Goal: Task Accomplishment & Management: Manage account settings

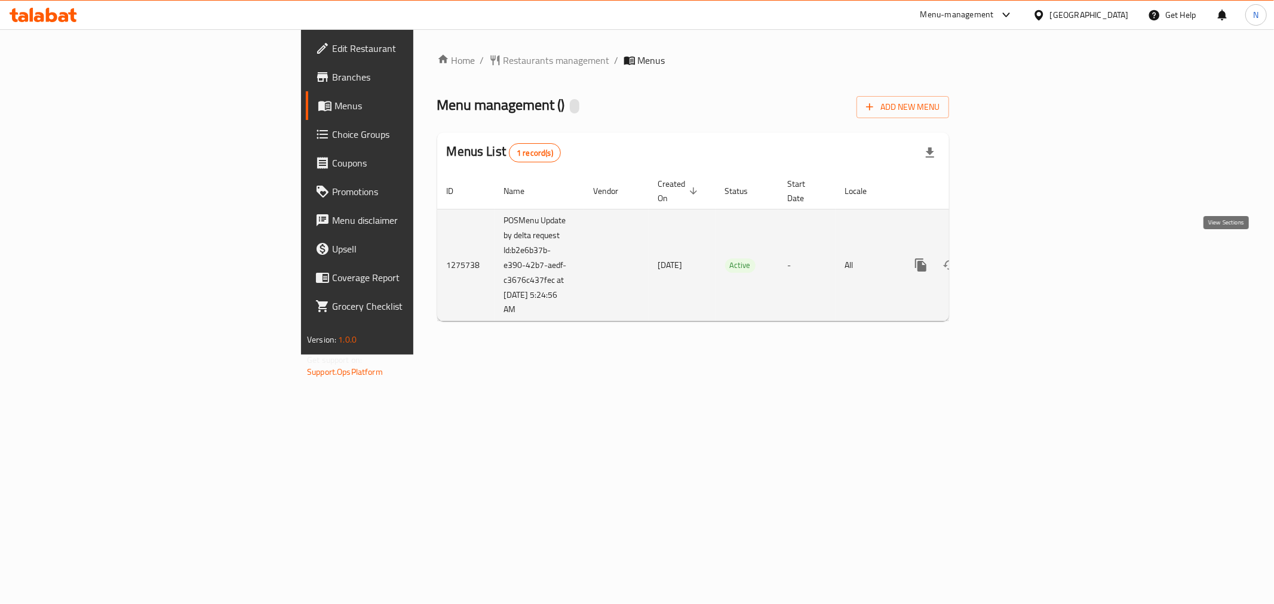
click at [1014, 258] on icon "enhanced table" at bounding box center [1007, 265] width 14 height 14
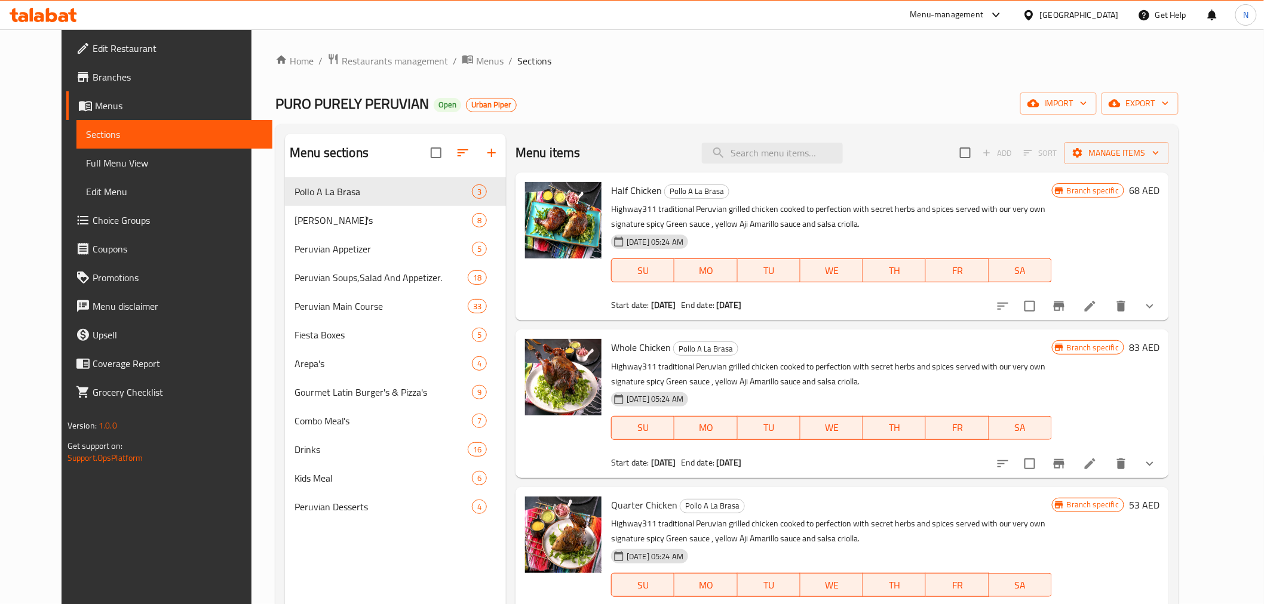
drag, startPoint x: 46, startPoint y: 154, endPoint x: 102, endPoint y: 265, distance: 124.2
click at [86, 156] on span "Full Menu View" at bounding box center [174, 163] width 177 height 14
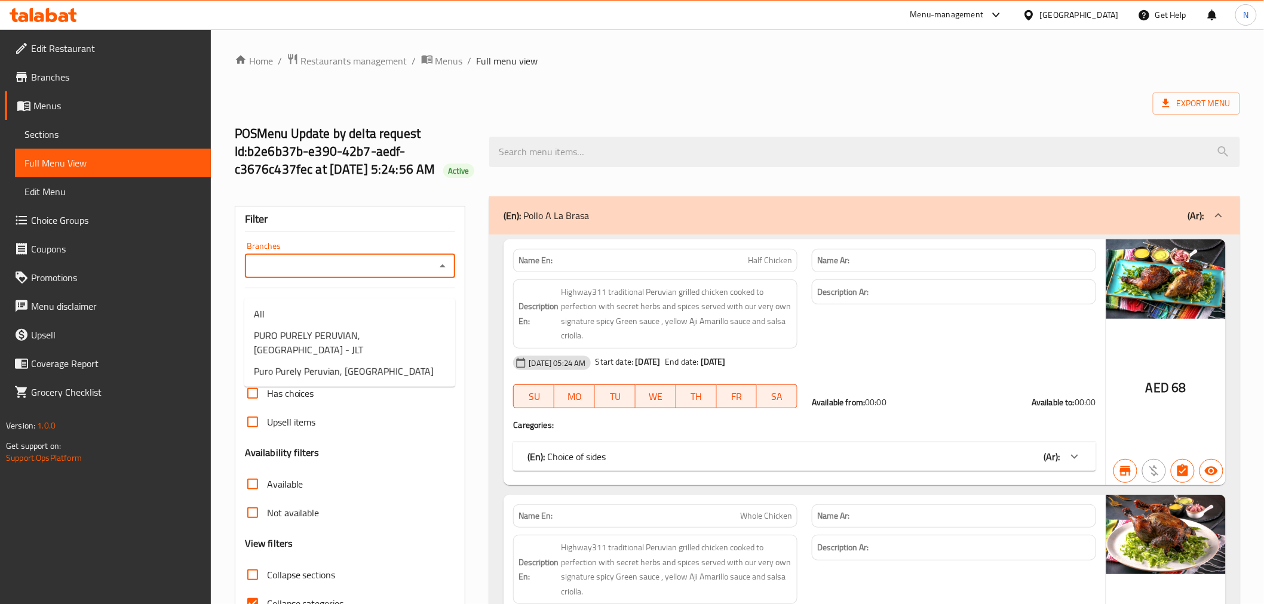
click at [350, 275] on input "Branches" at bounding box center [340, 266] width 184 height 17
click at [329, 357] on span "PURO PURELY PERUVIAN, [GEOGRAPHIC_DATA] - JLT" at bounding box center [350, 343] width 192 height 29
type input "PURO PURELY PERUVIAN, [GEOGRAPHIC_DATA] - JLT"
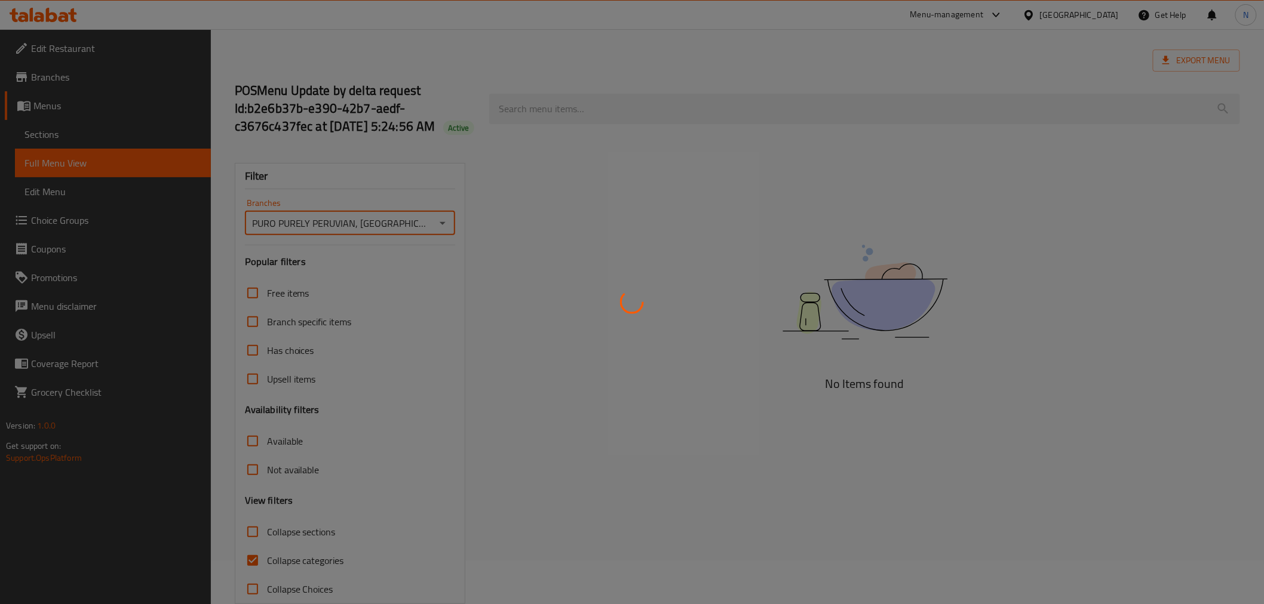
scroll to position [66, 0]
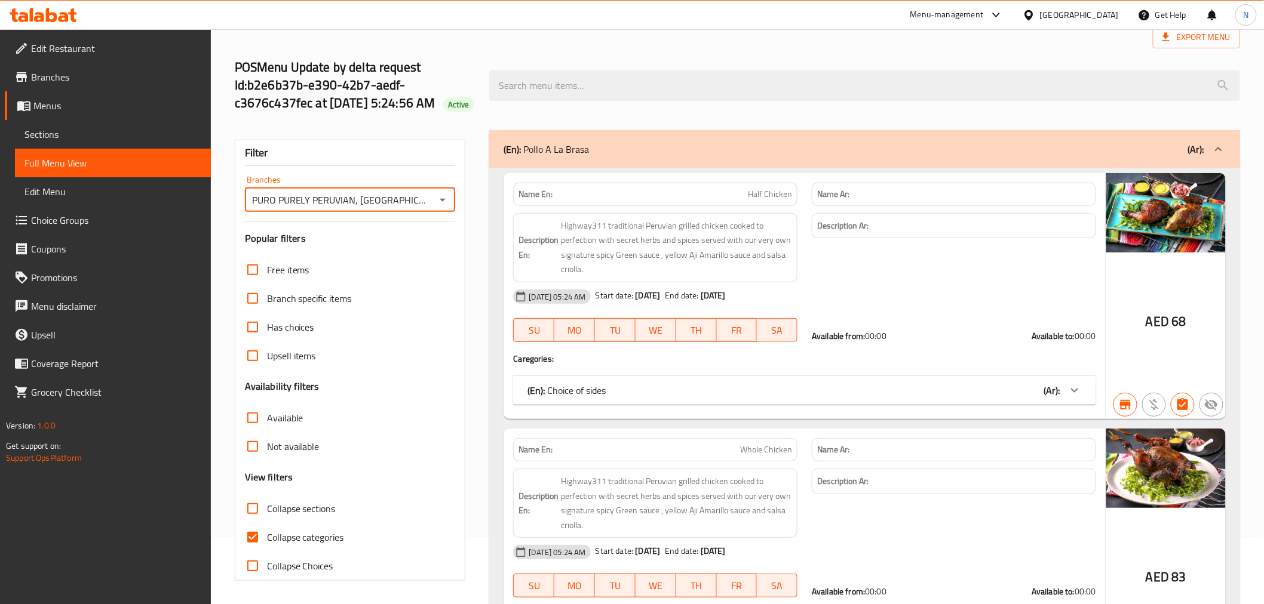
click at [253, 432] on input "Available" at bounding box center [252, 418] width 29 height 29
checkbox input "true"
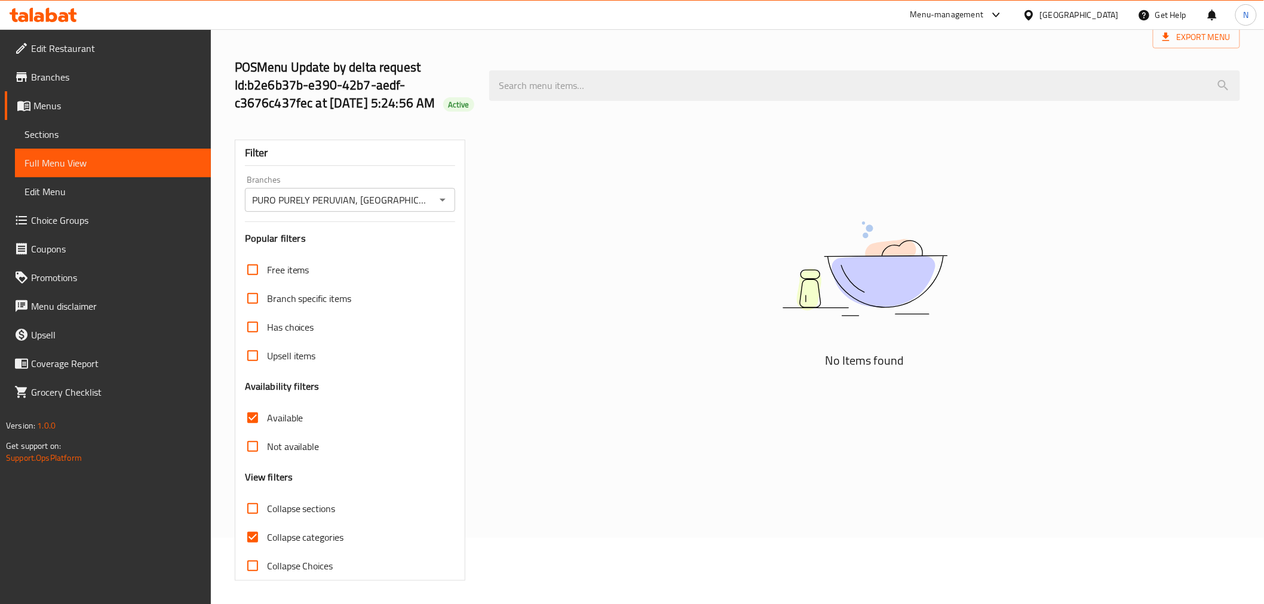
click at [419, 212] on div "PURO PURELY PERUVIAN, [GEOGRAPHIC_DATA] - JLT Branches" at bounding box center [350, 200] width 211 height 24
click at [446, 207] on icon "Open" at bounding box center [442, 200] width 14 height 14
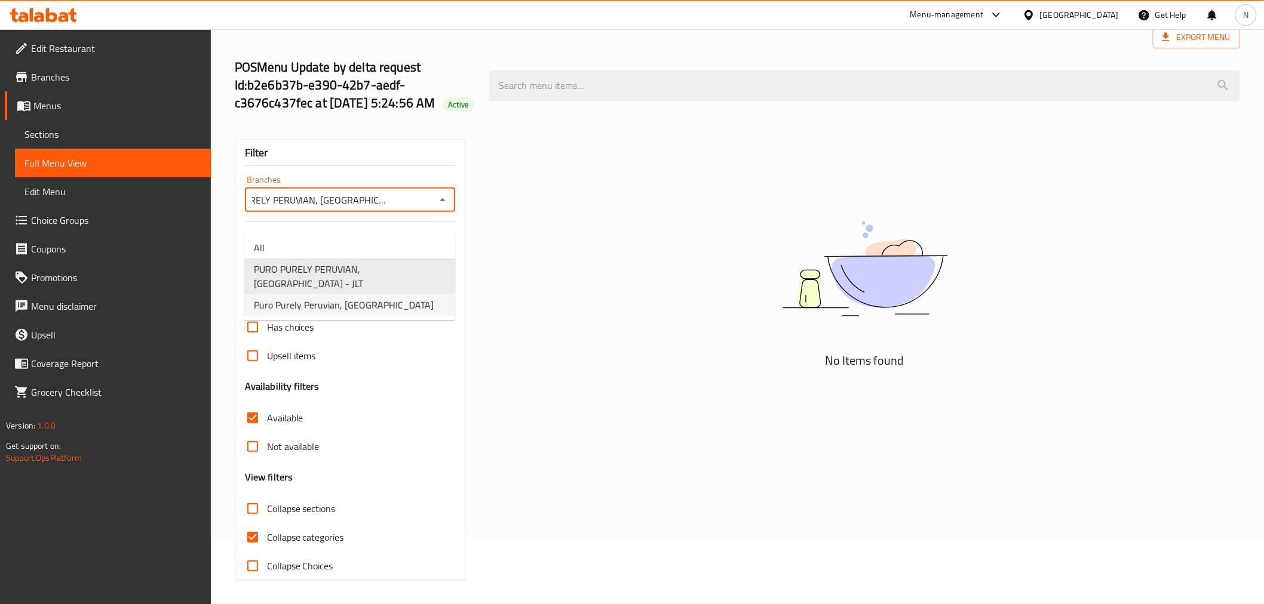
click at [391, 300] on span "Puro Purely Peruvian, [GEOGRAPHIC_DATA]" at bounding box center [344, 305] width 180 height 14
type input "Puro Purely Peruvian, [GEOGRAPHIC_DATA]"
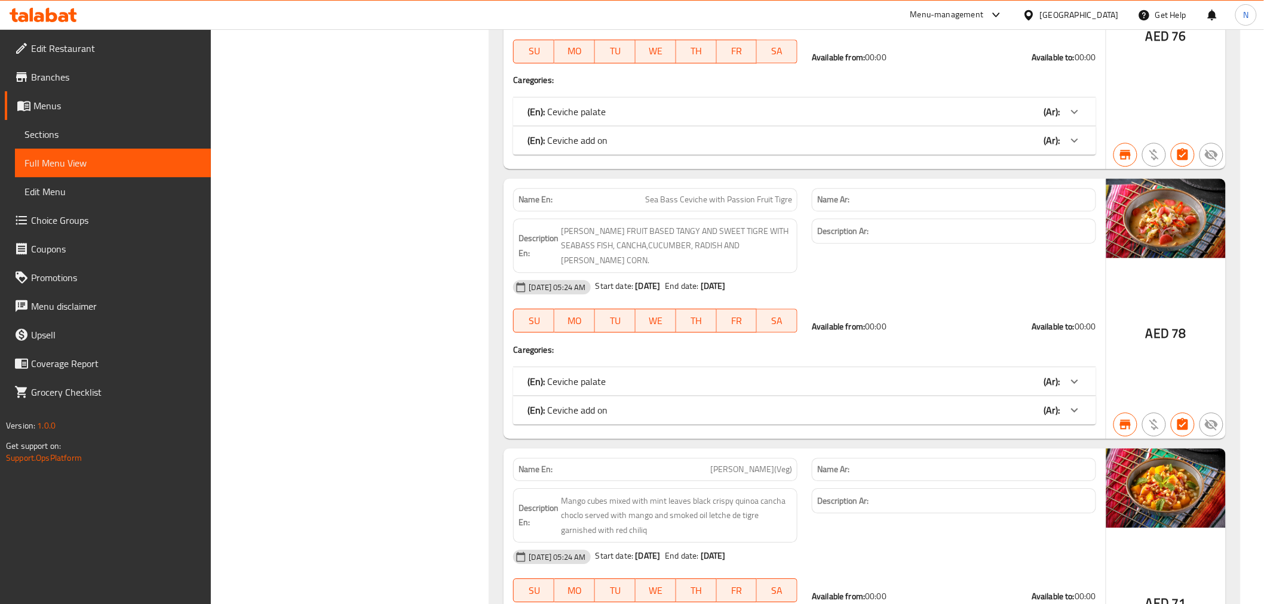
scroll to position [1195, 0]
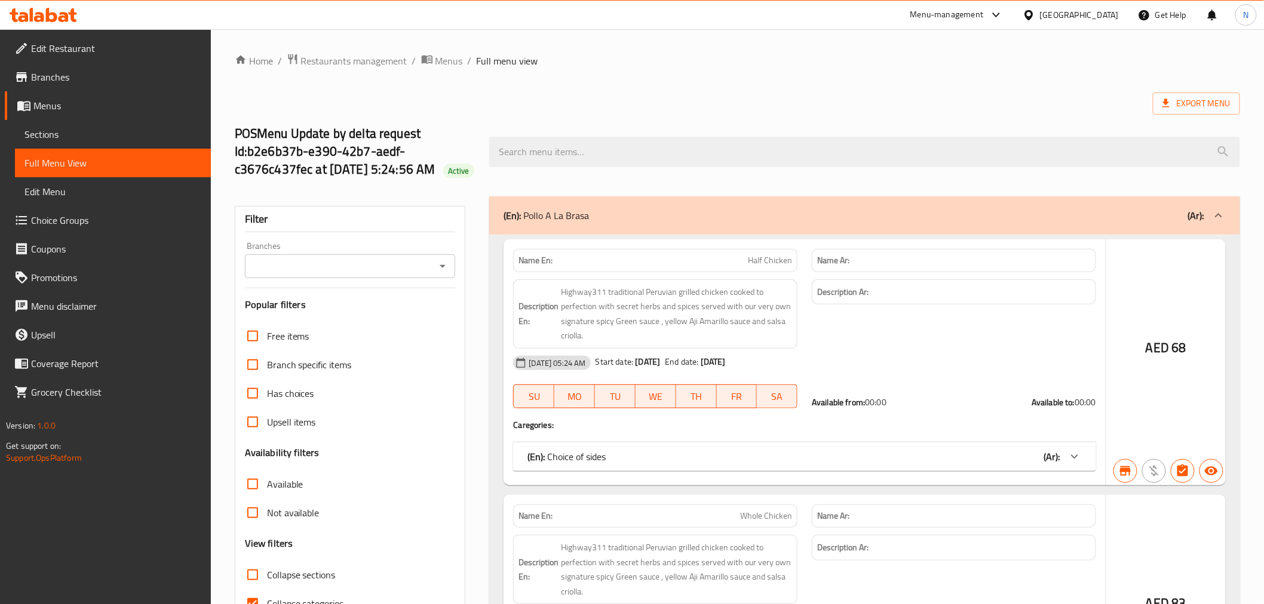
click at [357, 275] on input "Branches" at bounding box center [340, 266] width 184 height 17
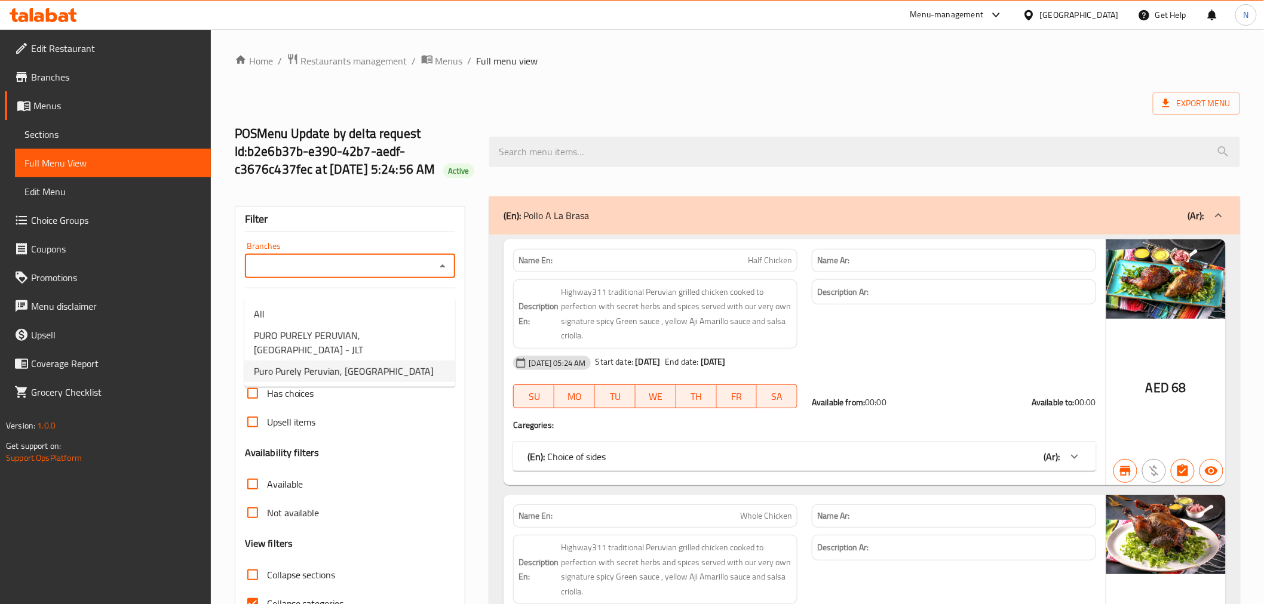
click at [346, 380] on li "Puro Purely Peruvian, [GEOGRAPHIC_DATA]" at bounding box center [349, 372] width 211 height 22
type input "Puro Purely Peruvian, [GEOGRAPHIC_DATA]"
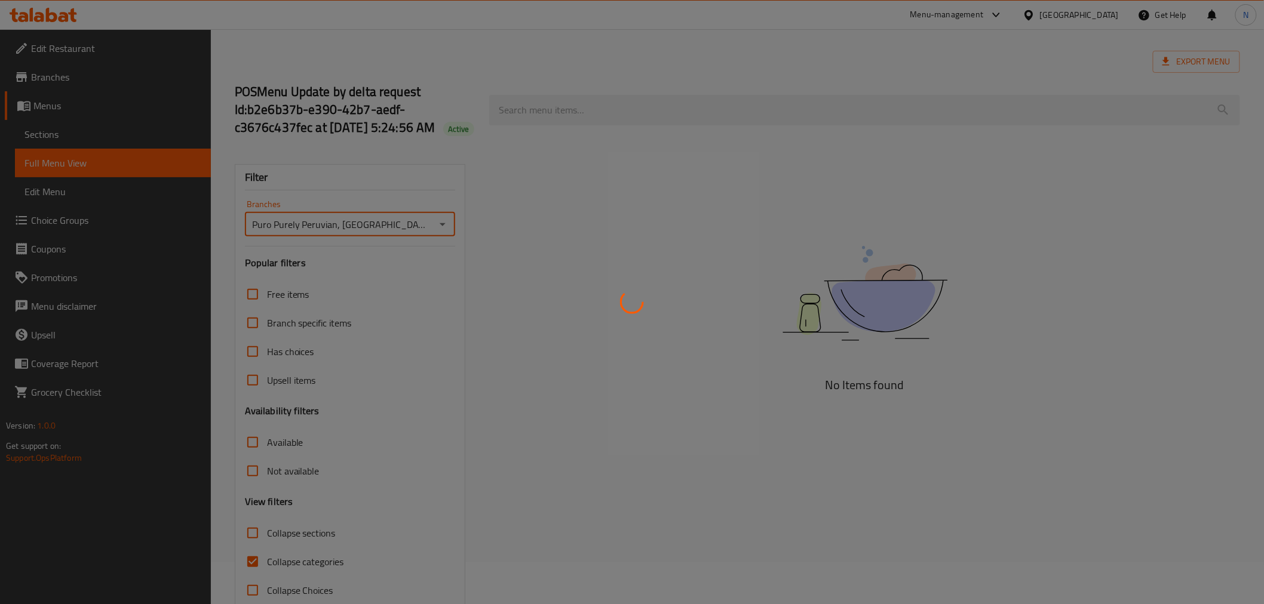
scroll to position [85, 0]
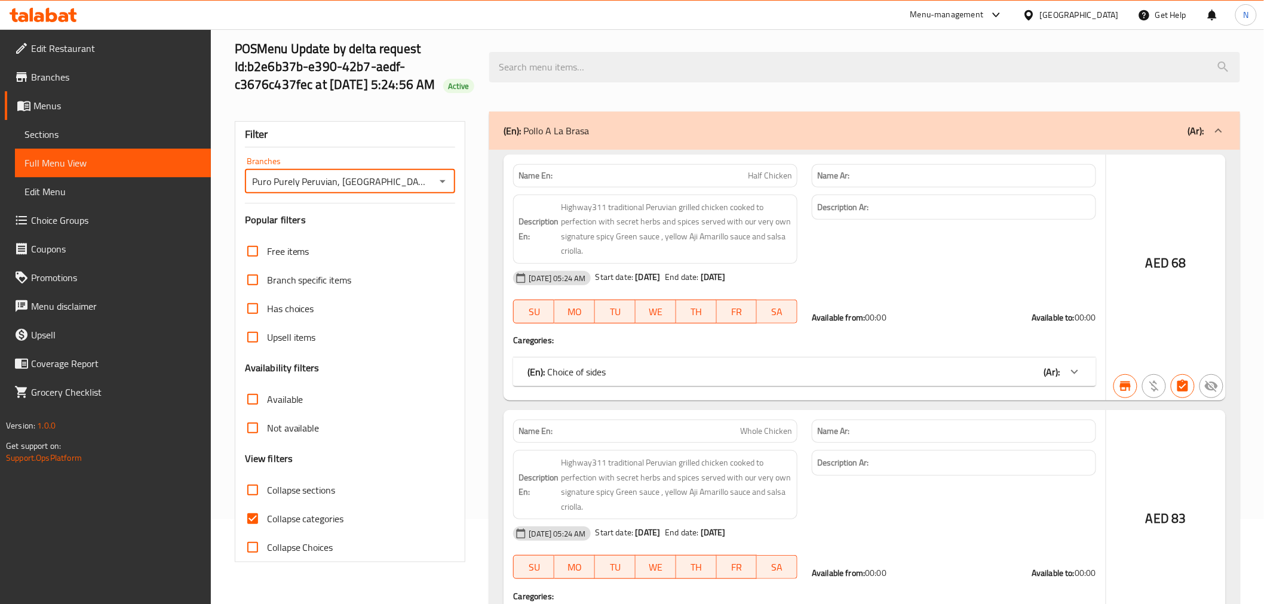
click at [254, 413] on input "Available" at bounding box center [252, 399] width 29 height 29
checkbox input "true"
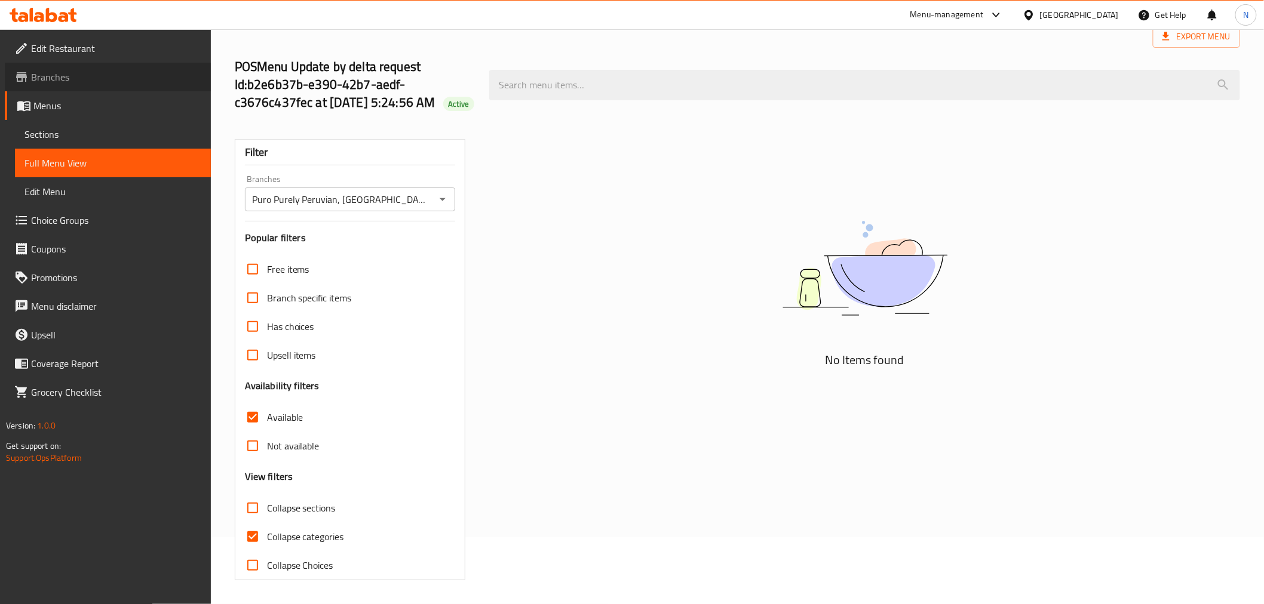
click at [125, 63] on link "Branches" at bounding box center [108, 77] width 206 height 29
